Goal: Go to known website: Access a specific website the user already knows

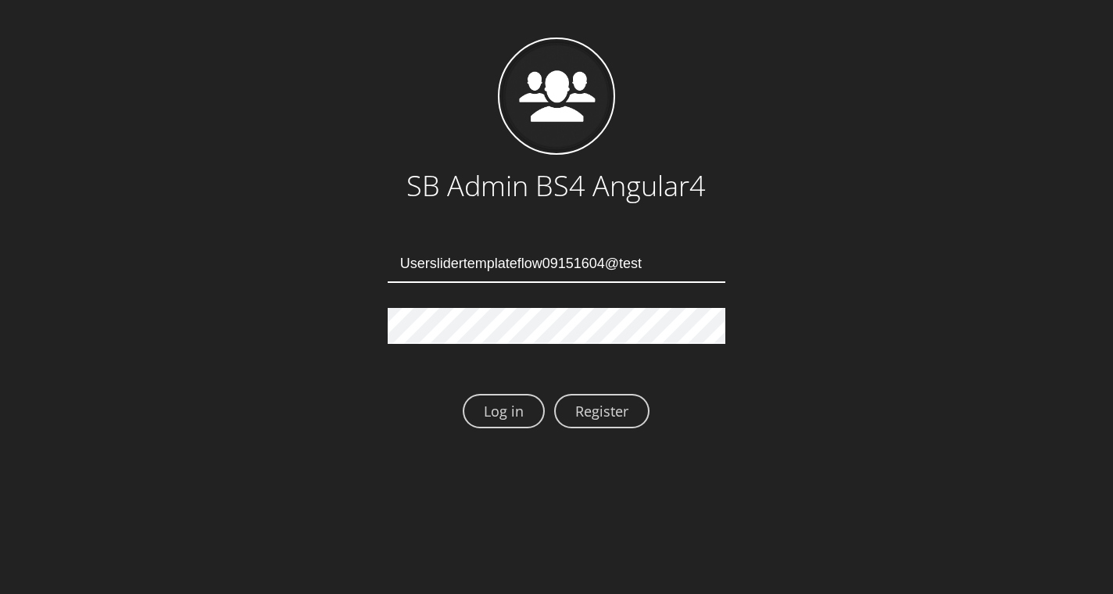
type input "[EMAIL_ADDRESS][DOMAIN_NAME]"
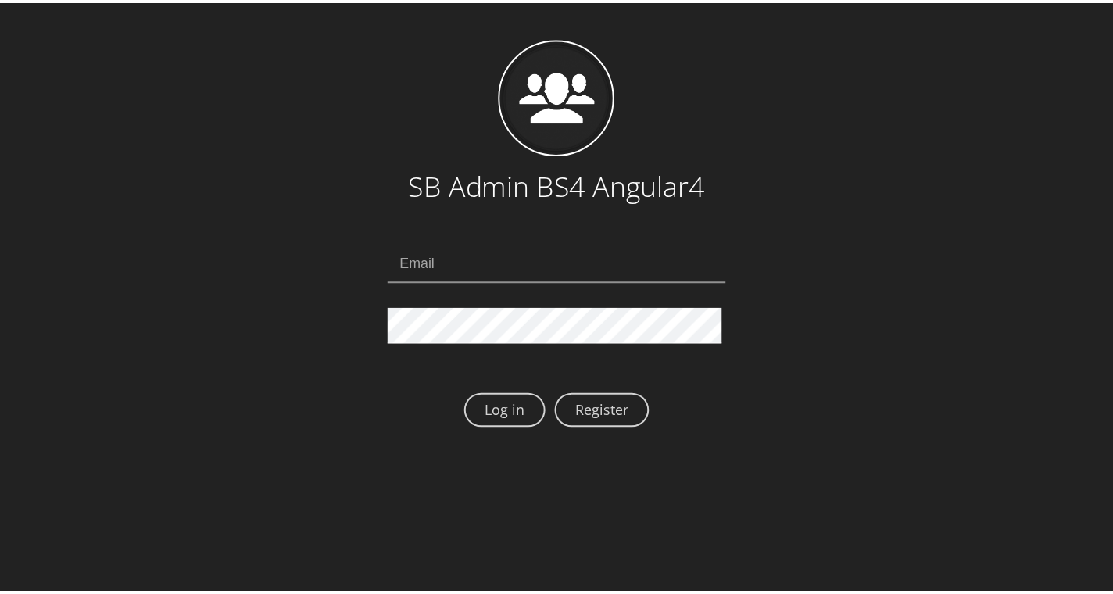
scroll to position [230, 0]
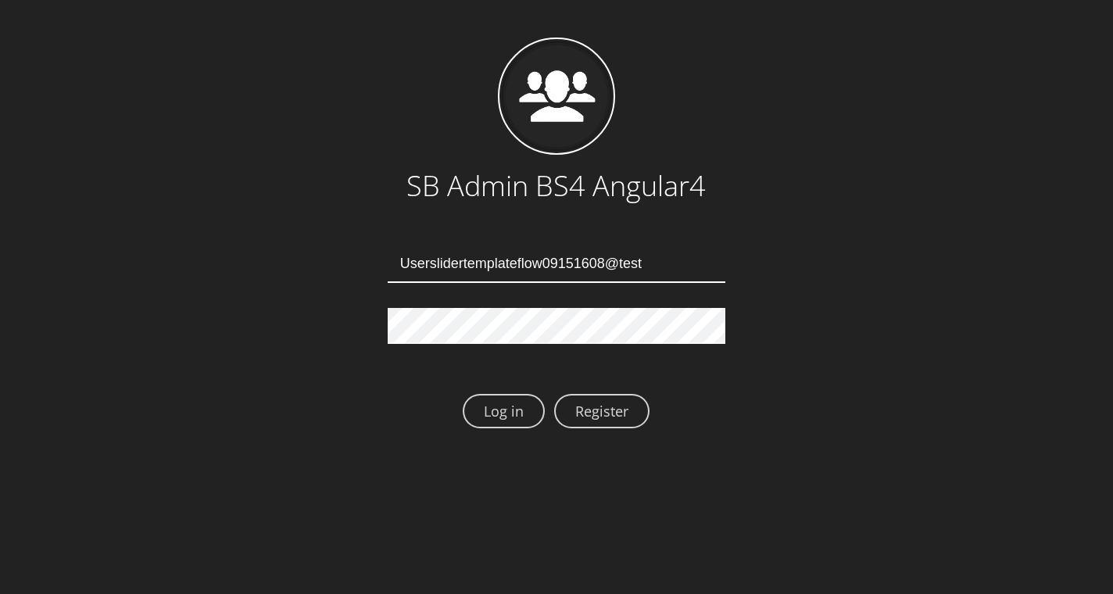
type input "Userslidertemplateflow09151608@test.qa"
